Goal: Task Accomplishment & Management: Complete application form

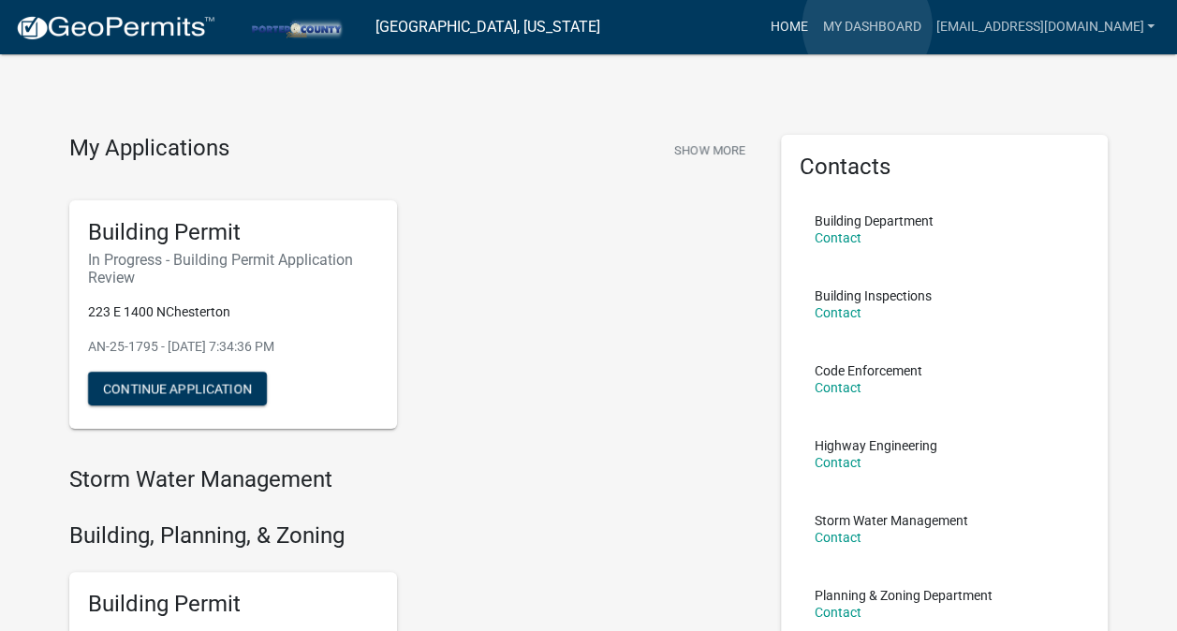
click at [815, 26] on link "Home" at bounding box center [788, 27] width 52 height 36
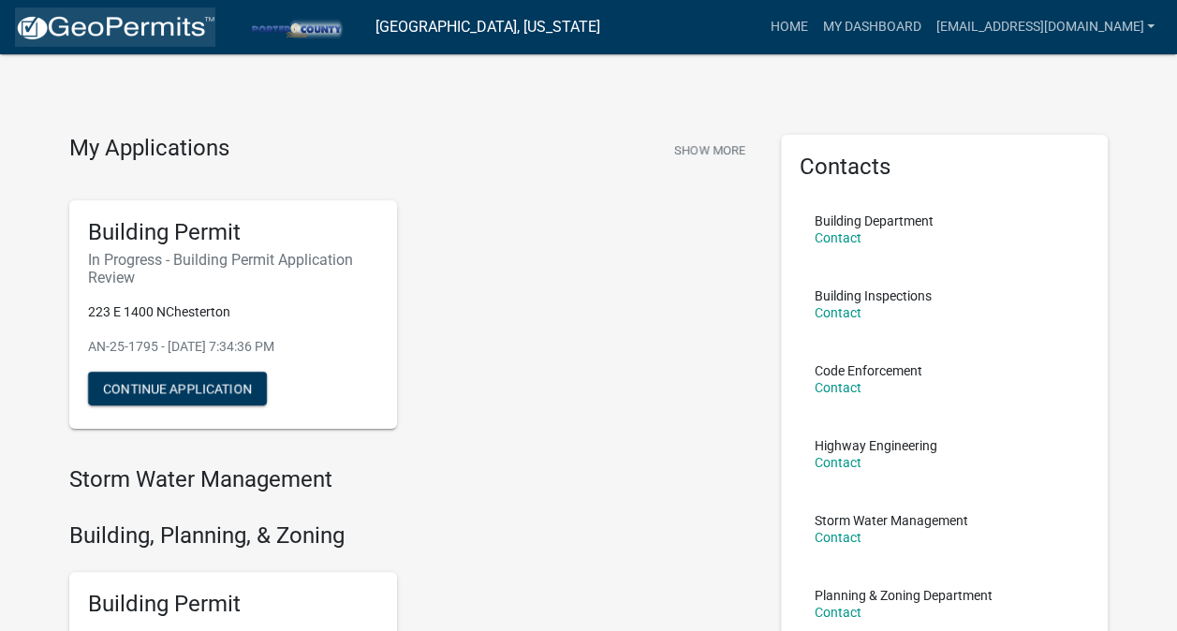
click at [152, 24] on img at bounding box center [115, 28] width 200 height 28
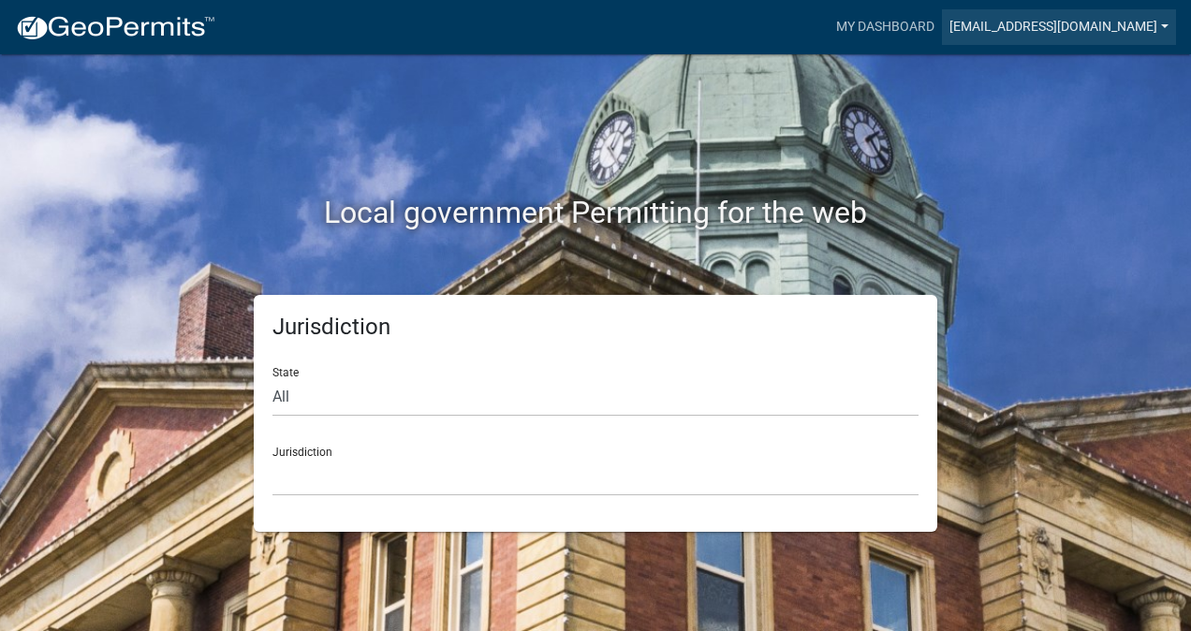
click at [1113, 22] on link "[EMAIL_ADDRESS][DOMAIN_NAME]" at bounding box center [1059, 27] width 234 height 36
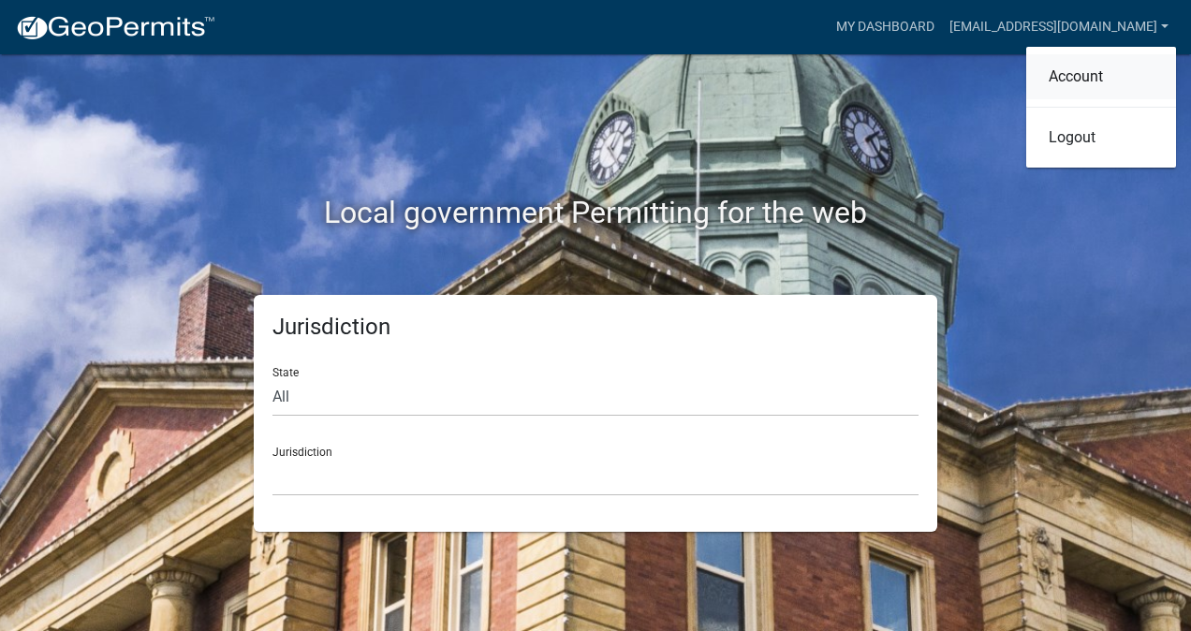
click at [1100, 81] on link "Account" at bounding box center [1101, 76] width 150 height 45
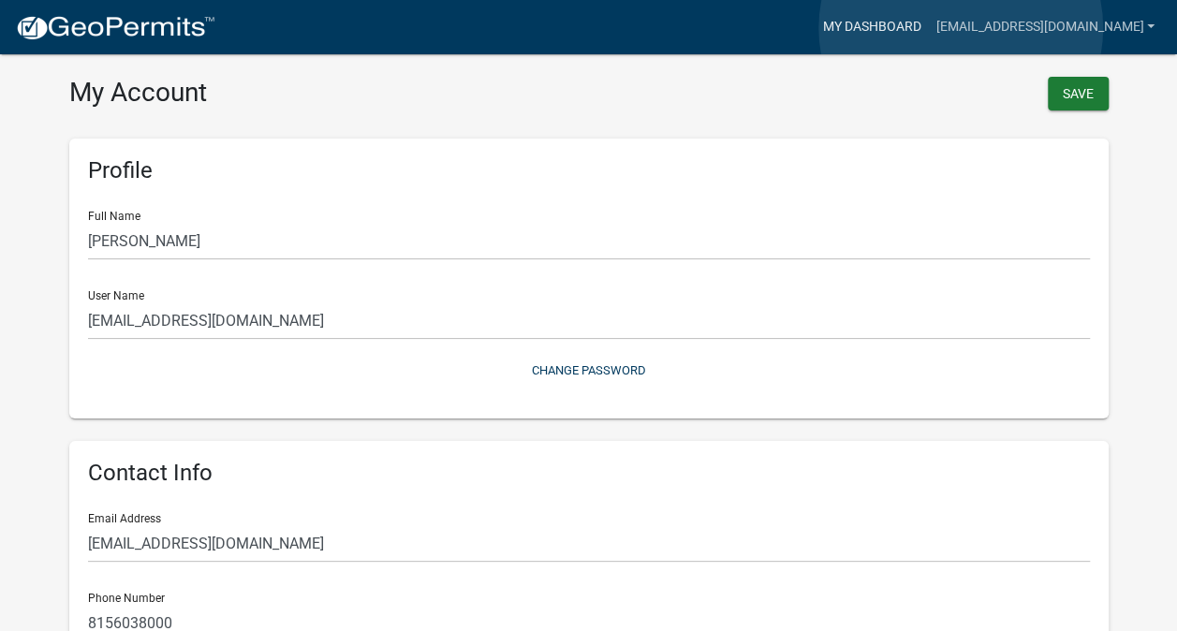
click at [928, 28] on link "My Dashboard" at bounding box center [871, 27] width 113 height 36
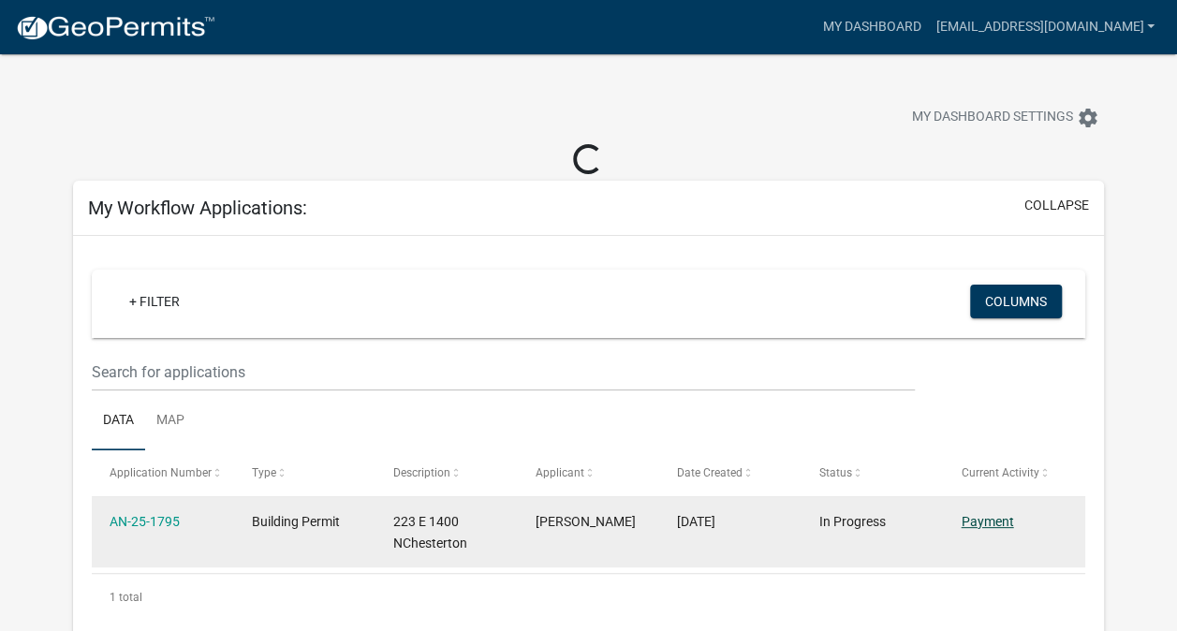
click at [980, 526] on link "Payment" at bounding box center [987, 521] width 52 height 15
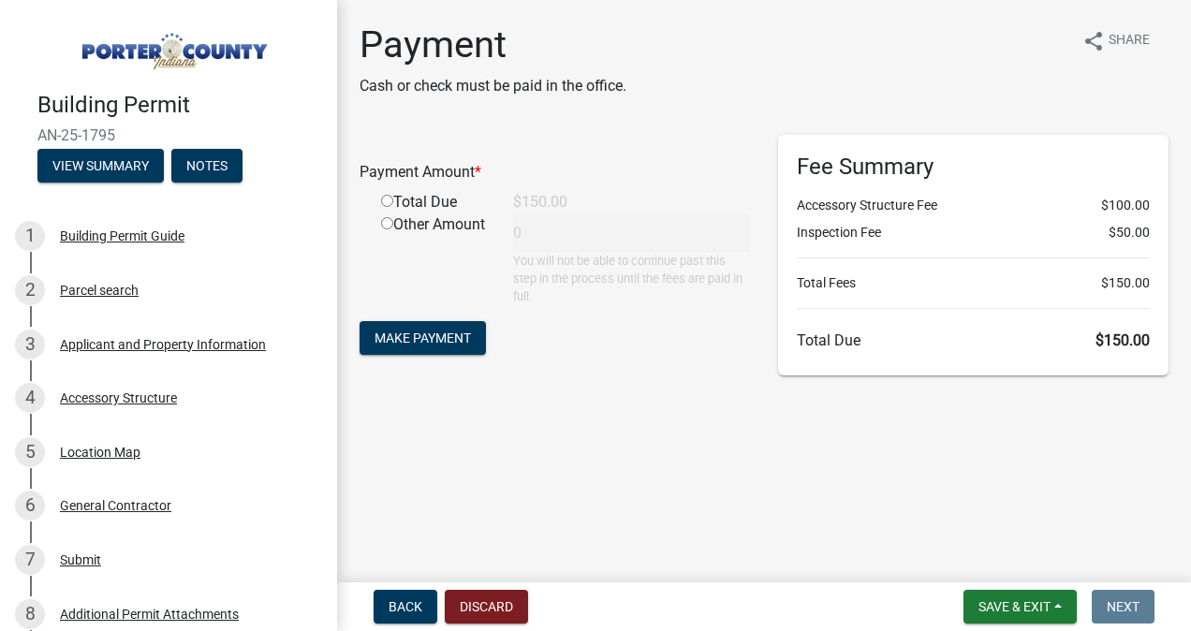
click at [390, 204] on input "radio" at bounding box center [387, 201] width 12 height 12
radio input "true"
type input "150"
click at [434, 339] on span "Make Payment" at bounding box center [423, 337] width 96 height 15
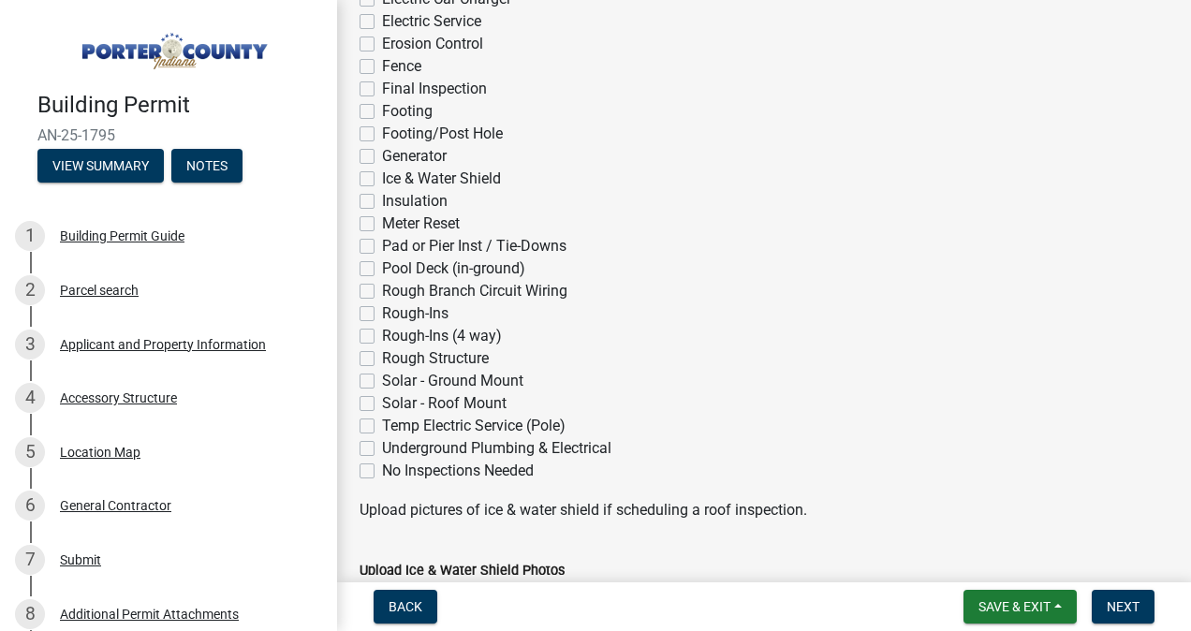
scroll to position [477, 0]
click at [382, 312] on label "Rough-Ins" at bounding box center [415, 312] width 66 height 22
click at [382, 312] on input "Rough-Ins" at bounding box center [388, 307] width 12 height 12
checkbox input "true"
checkbox input "false"
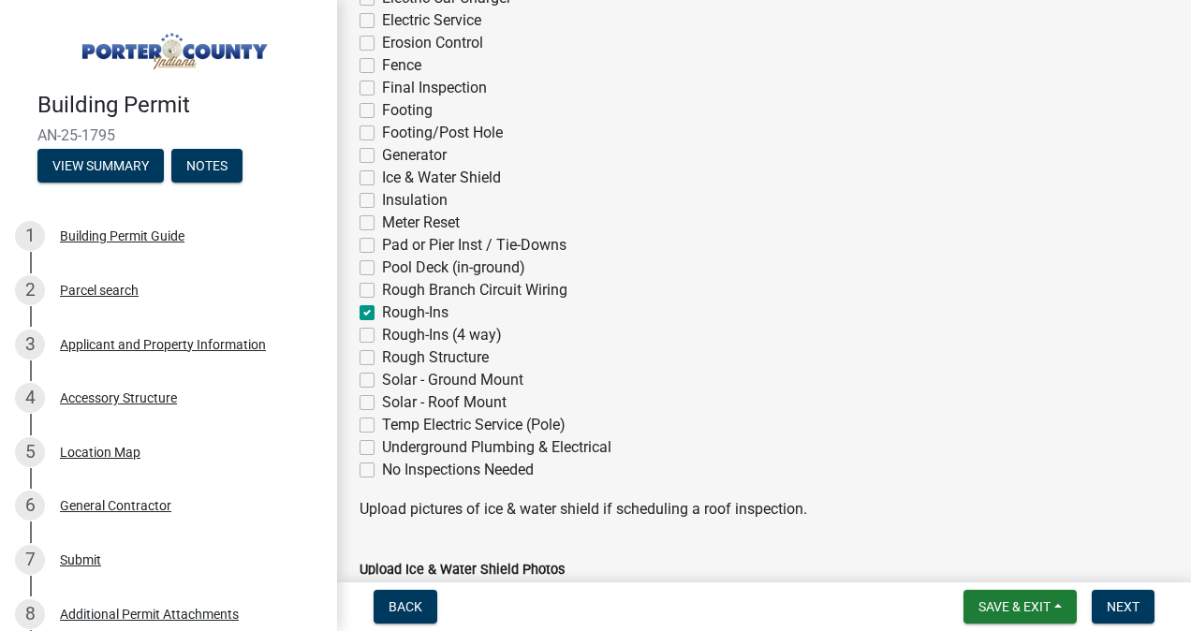
checkbox input "false"
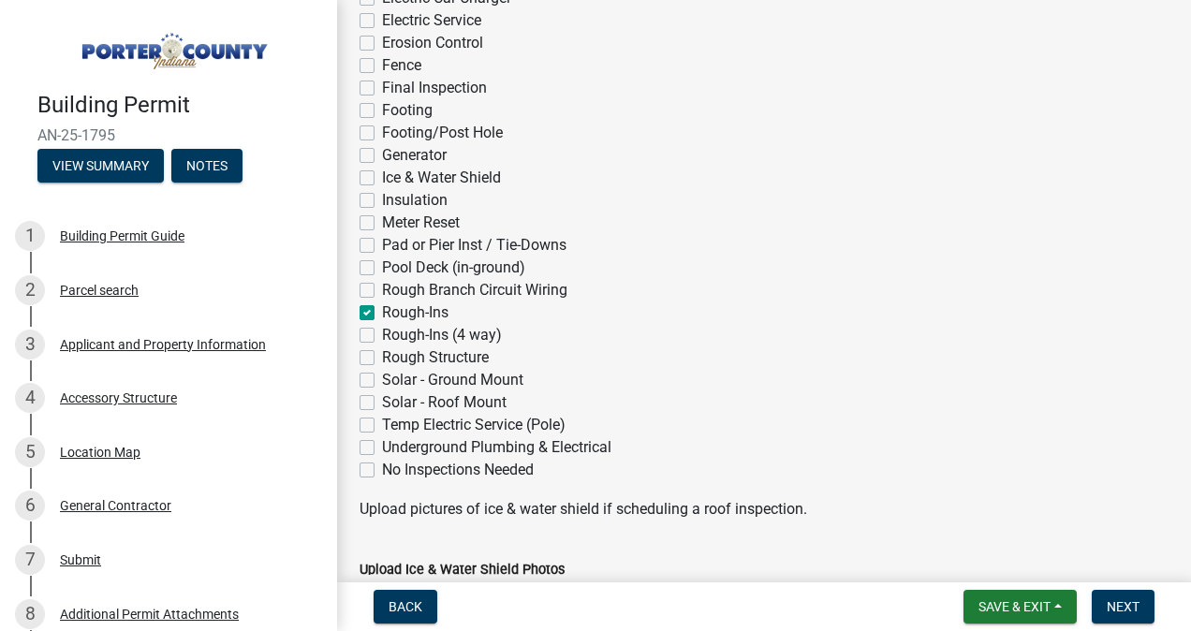
checkbox input "false"
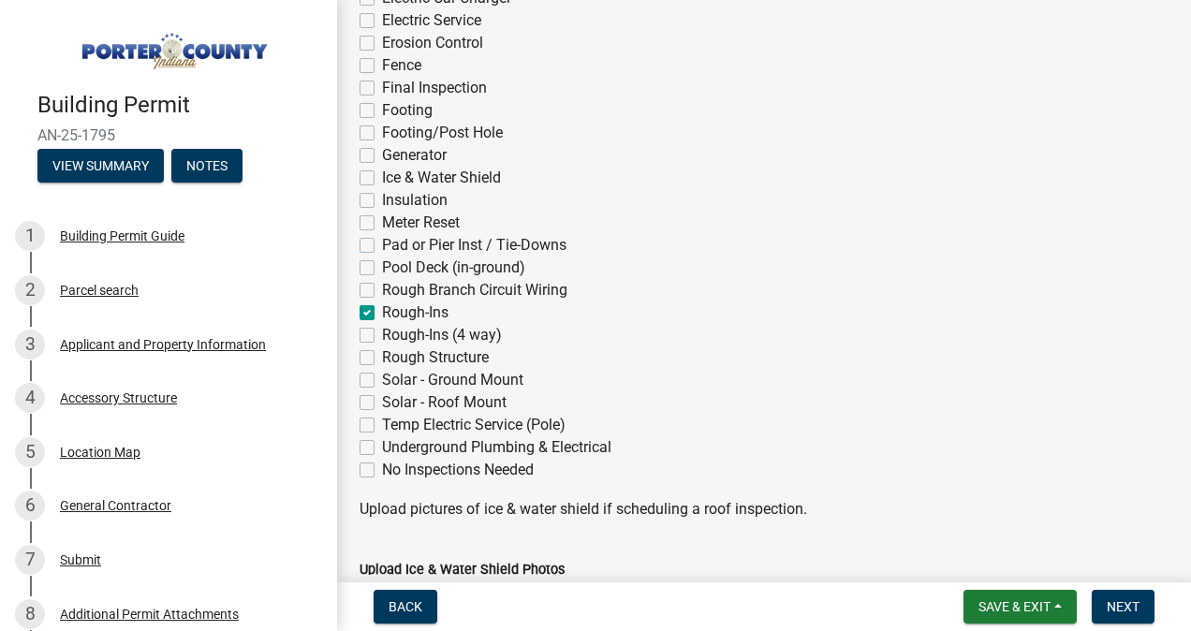
checkbox input "false"
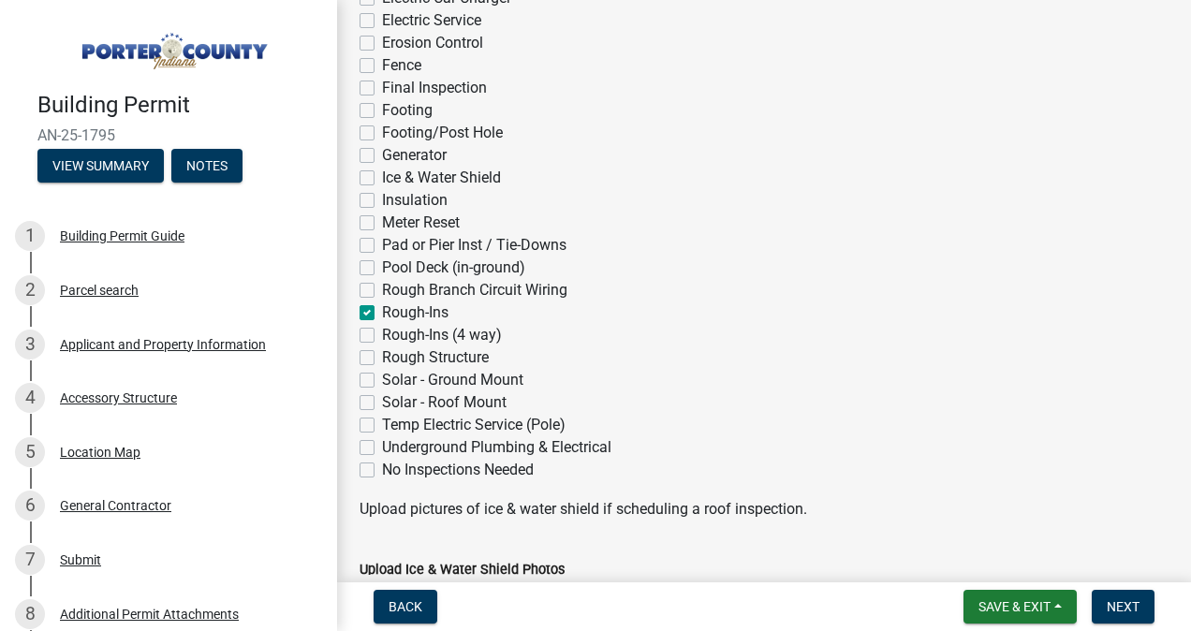
checkbox input "false"
checkbox input "true"
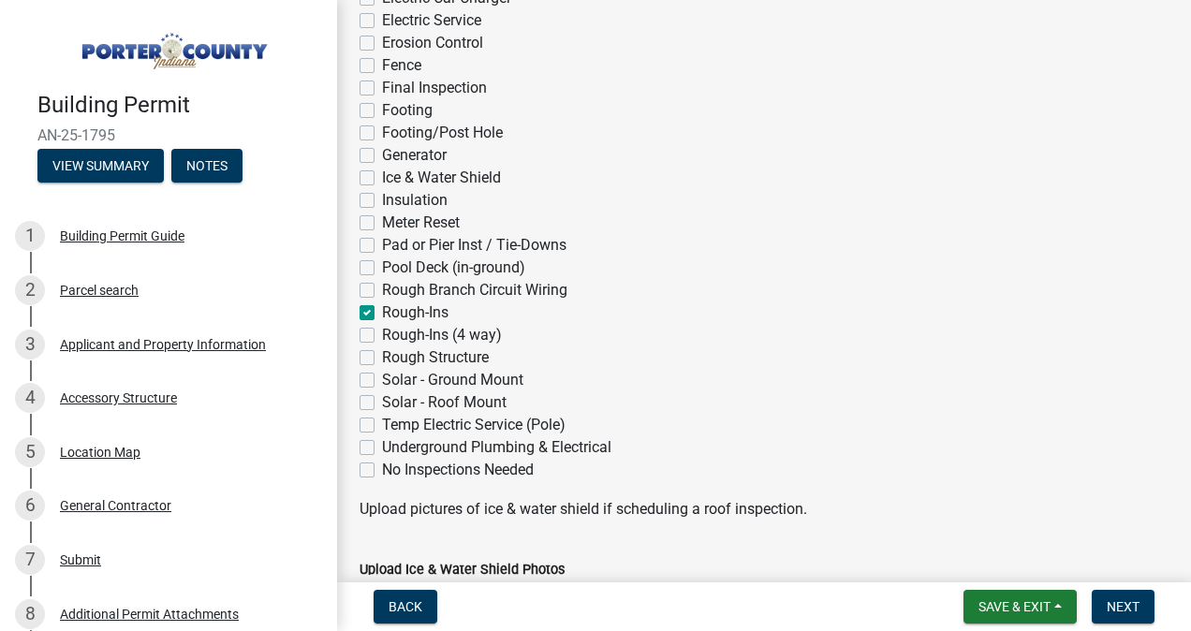
checkbox input "false"
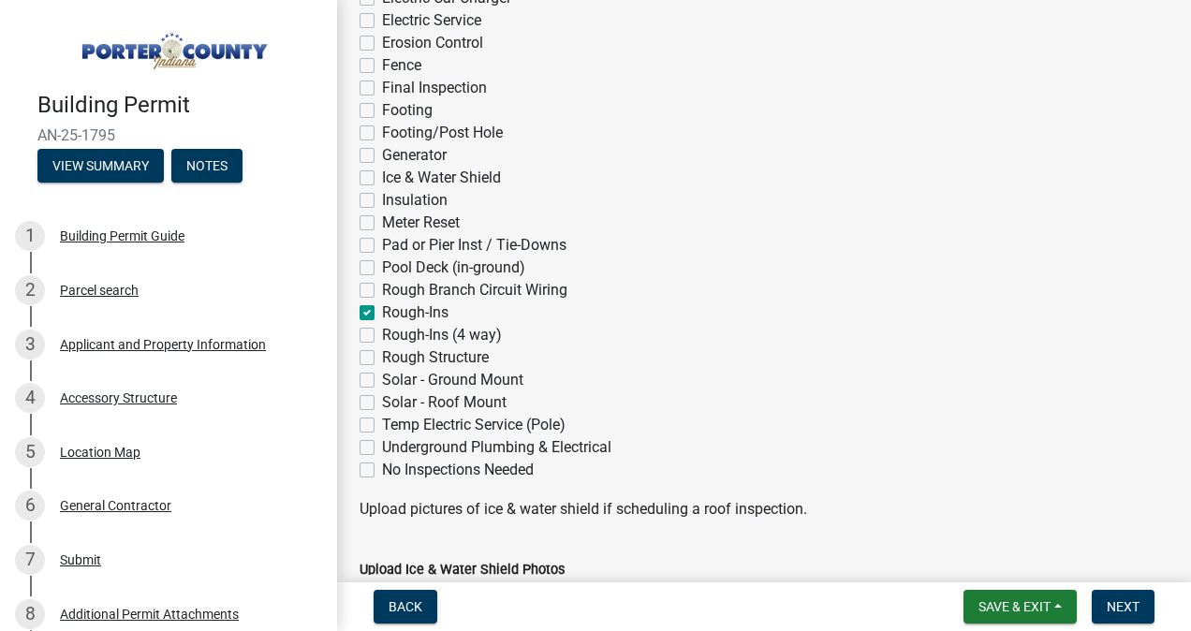
checkbox input "false"
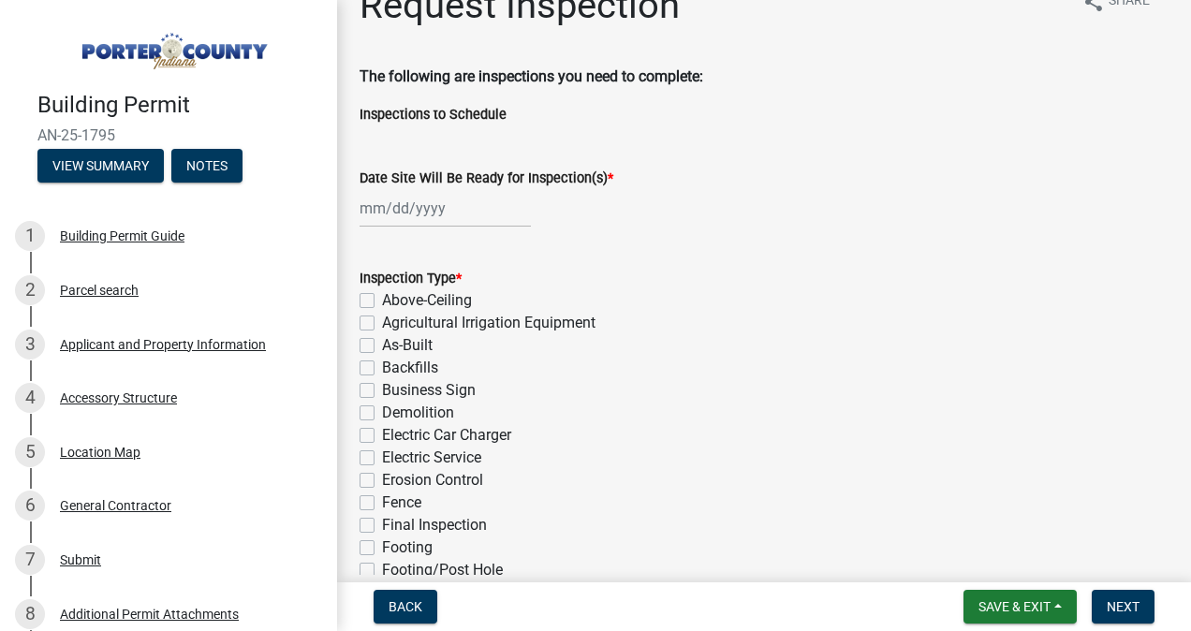
scroll to position [23, 0]
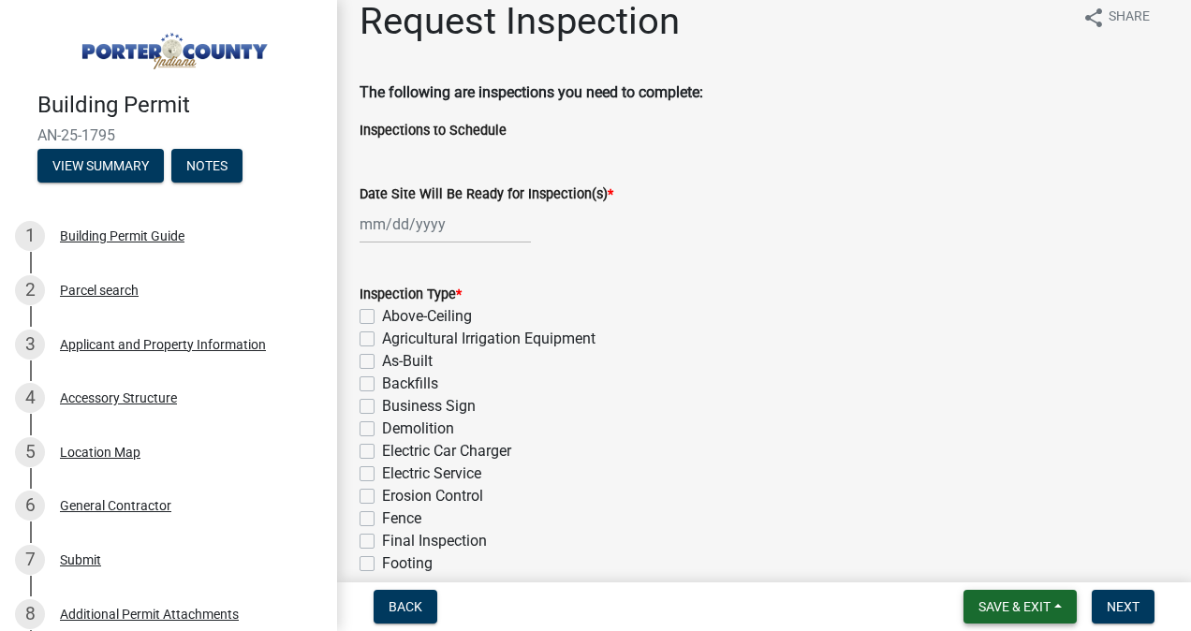
click at [993, 599] on span "Save & Exit" at bounding box center [1014, 606] width 72 height 15
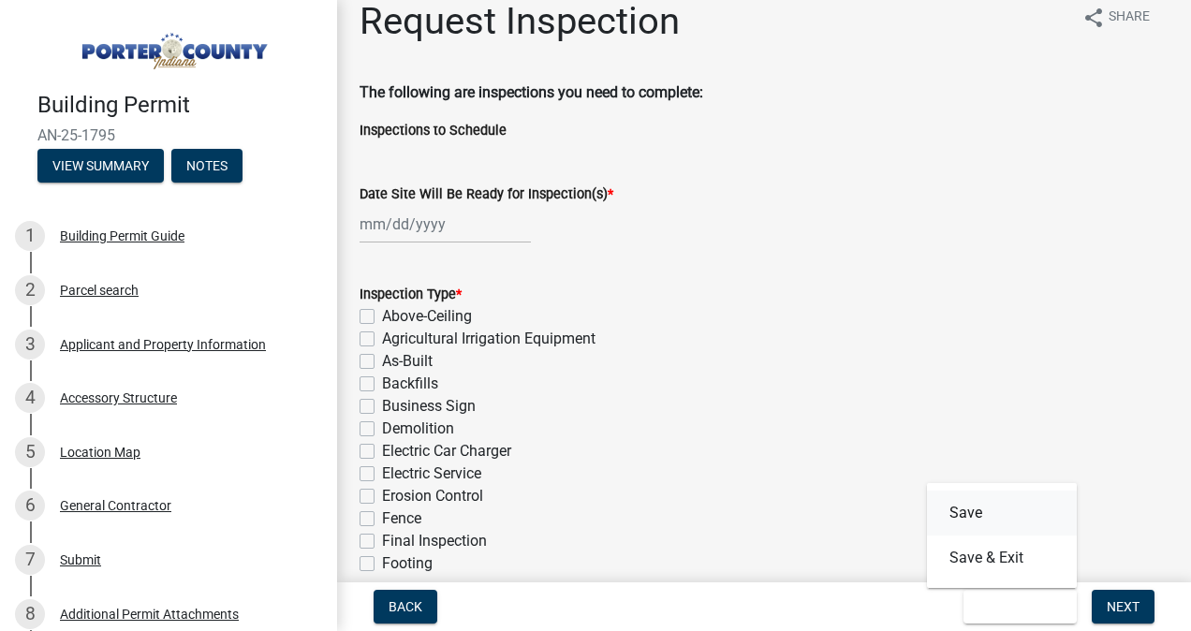
click at [985, 511] on button "Save" at bounding box center [1002, 513] width 150 height 45
